Goal: Transaction & Acquisition: Purchase product/service

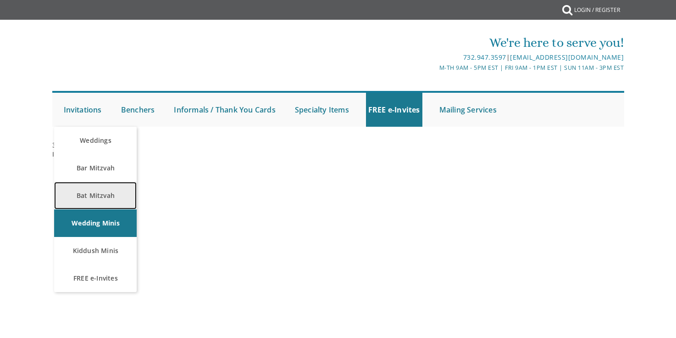
click at [77, 192] on link "Bat Mitzvah" at bounding box center [95, 196] width 83 height 28
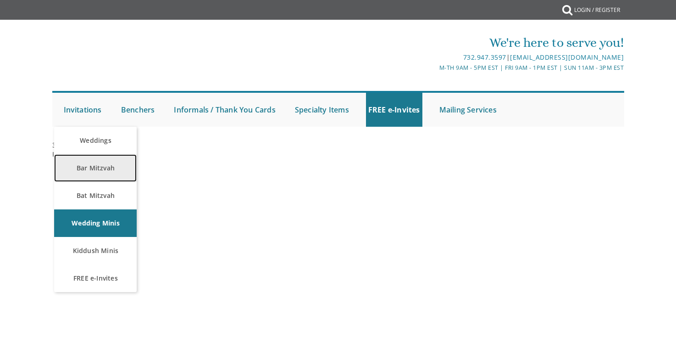
click at [83, 169] on link "Bar Mitzvah" at bounding box center [95, 168] width 83 height 28
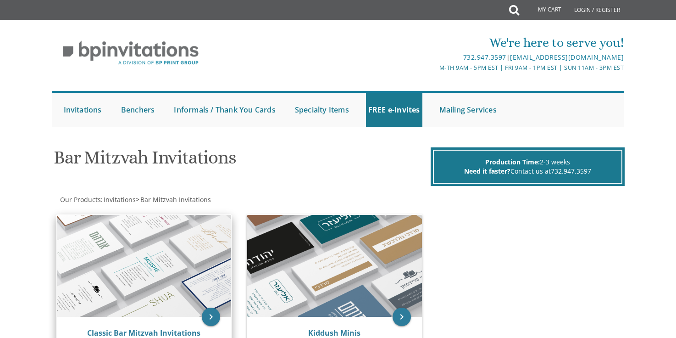
click at [121, 292] on img at bounding box center [144, 266] width 175 height 102
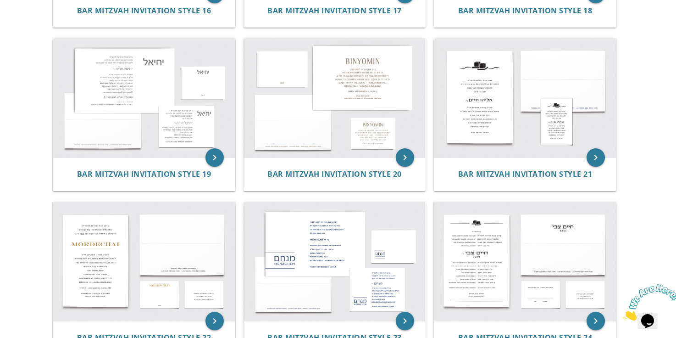
scroll to position [1244, 0]
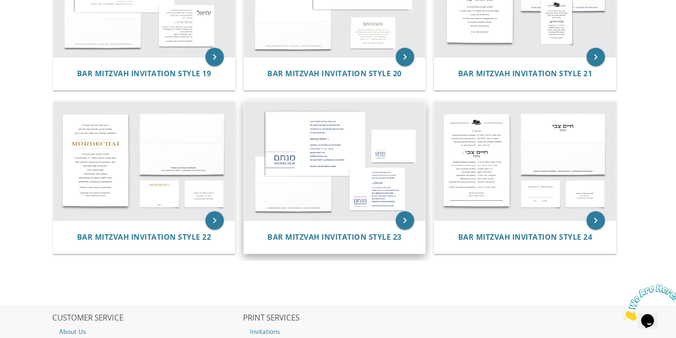
click at [290, 139] on img at bounding box center [335, 160] width 182 height 119
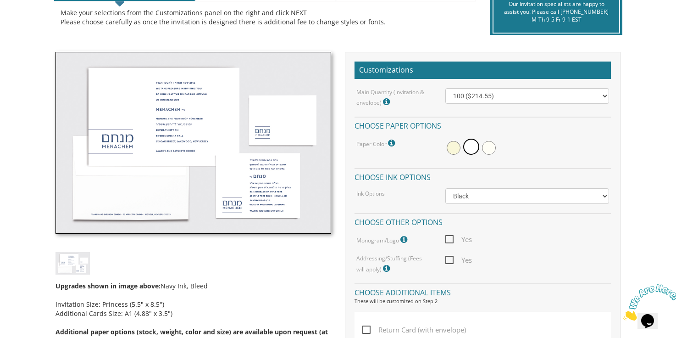
click at [175, 192] on img at bounding box center [193, 143] width 276 height 182
click at [175, 189] on img at bounding box center [193, 143] width 276 height 182
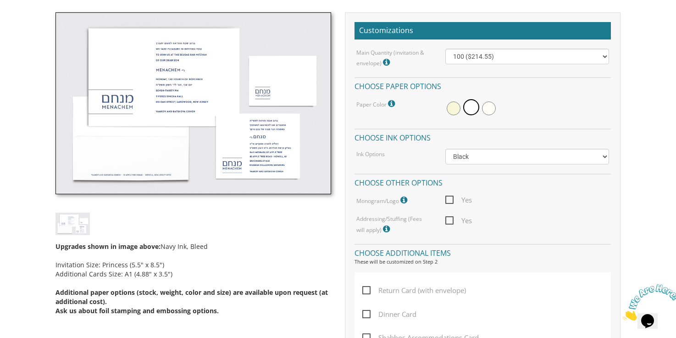
scroll to position [326, 0]
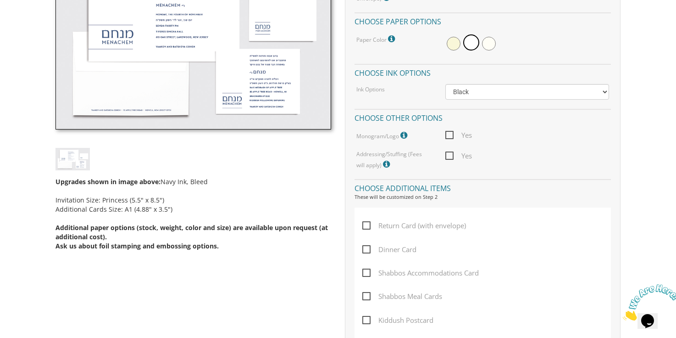
click at [65, 165] on img at bounding box center [72, 159] width 34 height 22
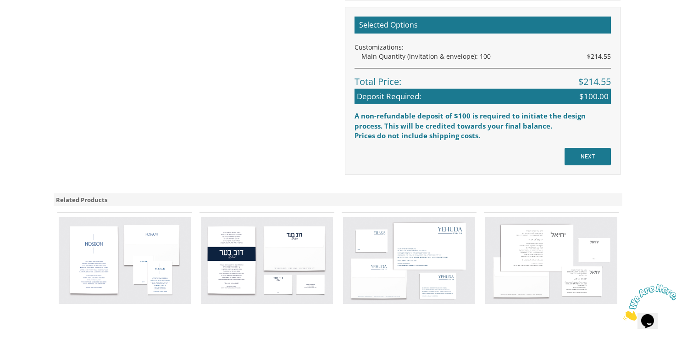
scroll to position [634, 0]
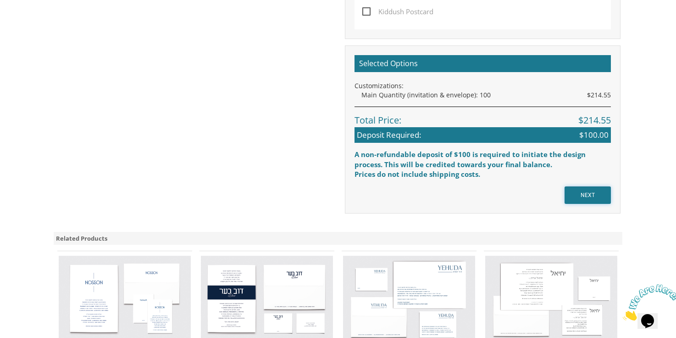
click at [581, 192] on input "NEXT" at bounding box center [588, 194] width 46 height 17
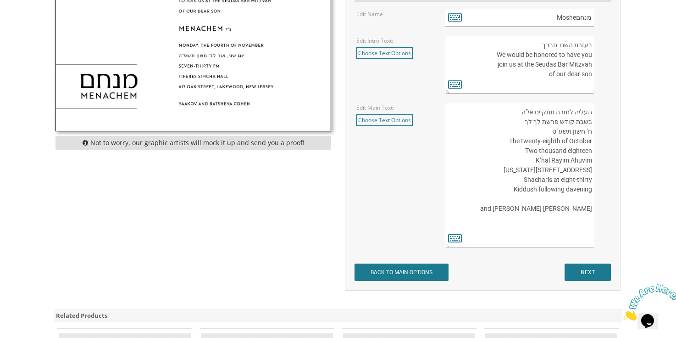
scroll to position [338, 0]
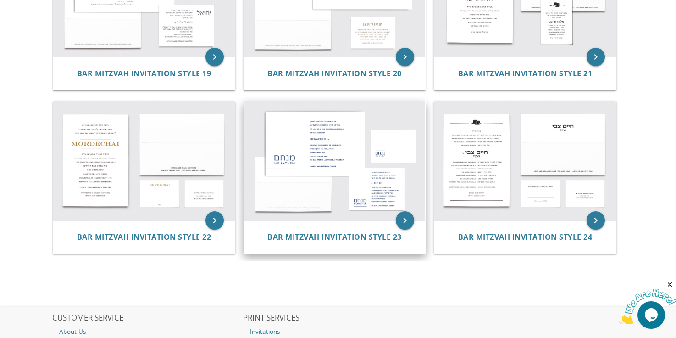
click at [293, 146] on img at bounding box center [335, 160] width 182 height 119
